Goal: Transaction & Acquisition: Purchase product/service

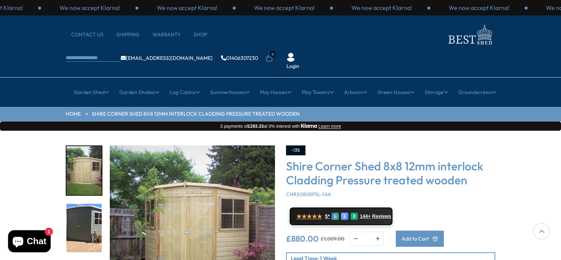
click at [402, 236] on span "Add to Cart" at bounding box center [415, 238] width 27 height 5
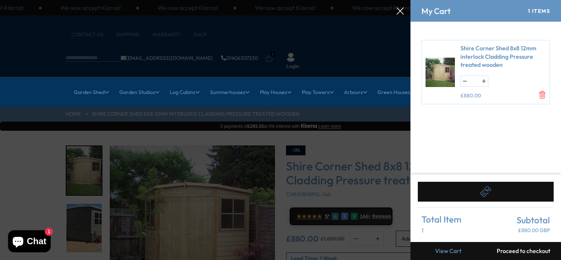
click at [335, 0] on div at bounding box center [280, 0] width 561 height 0
click at [396, 0] on div at bounding box center [280, 0] width 561 height 0
click at [400, 11] on icon at bounding box center [400, 10] width 7 height 7
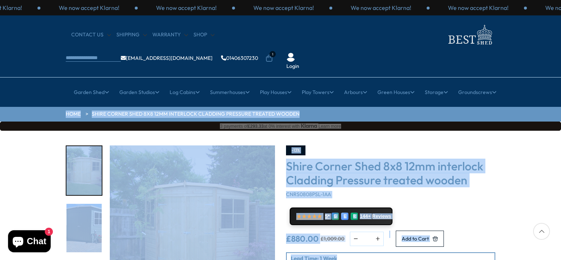
drag, startPoint x: 561, startPoint y: 63, endPoint x: 563, endPoint y: 245, distance: 181.9
drag, startPoint x: 563, startPoint y: 245, endPoint x: 507, endPoint y: 76, distance: 178.2
click at [507, 83] on nav "× [GEOGRAPHIC_DATA] [GEOGRAPHIC_DATA] All Sheds Wooden Sheds Cheap Sheds" at bounding box center [281, 92] width 588 height 18
drag, startPoint x: 520, startPoint y: 146, endPoint x: 503, endPoint y: 107, distance: 42.1
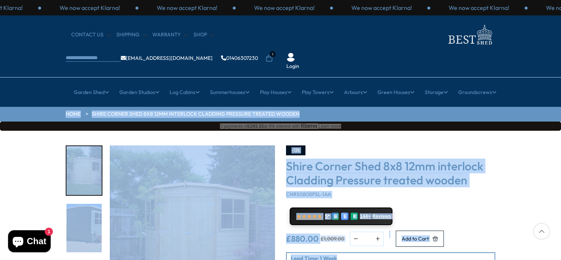
click at [503, 122] on div "3 payments of £293.33 at 0% interest with [GEOGRAPHIC_DATA] Learn more" at bounding box center [280, 126] width 561 height 9
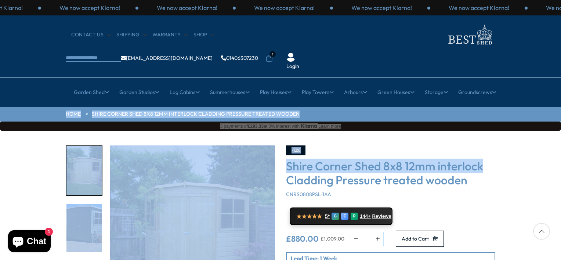
drag, startPoint x: 503, startPoint y: 107, endPoint x: 510, endPoint y: 146, distance: 38.9
click at [510, 146] on div "Click To Expand Click To Expand Click To Expand Click To Expand Click To Expand…" at bounding box center [280, 242] width 561 height 222
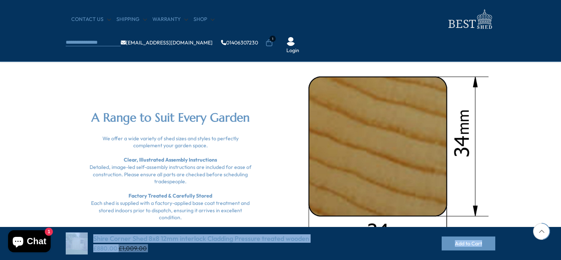
scroll to position [865, 0]
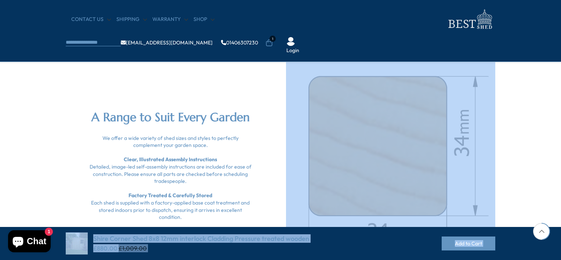
drag, startPoint x: 528, startPoint y: 260, endPoint x: 524, endPoint y: 170, distance: 90.2
click at [524, 170] on main "HOME Shire Corner Shed 8x8 12mm interlock Cladding Pressure treated wooden Clic…" at bounding box center [280, 32] width 561 height 1705
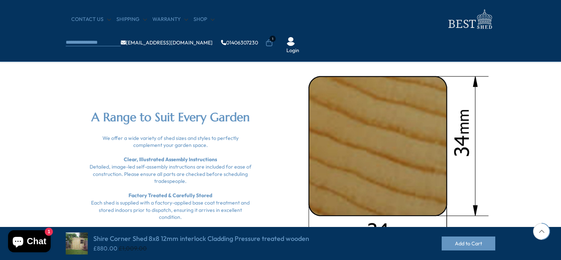
click at [266, 104] on div "A Range to Suit Every Garden We offer a wide variety of shed sizes and styles t…" at bounding box center [280, 158] width 441 height 224
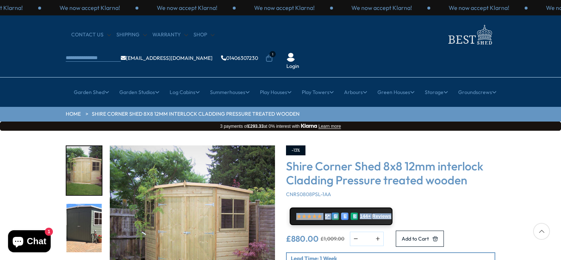
drag, startPoint x: 563, startPoint y: 170, endPoint x: 562, endPoint y: 181, distance: 11.4
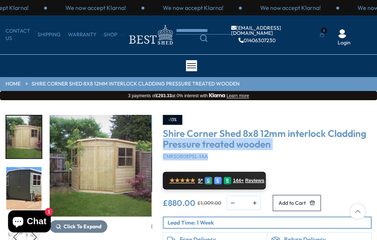
drag, startPoint x: 376, startPoint y: 125, endPoint x: 378, endPoint y: 151, distance: 25.4
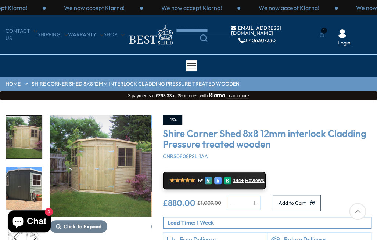
drag, startPoint x: 378, startPoint y: 151, endPoint x: 377, endPoint y: 188, distance: 37.1
